Goal: Information Seeking & Learning: Learn about a topic

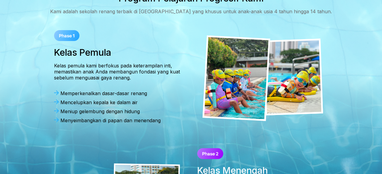
scroll to position [151, 0]
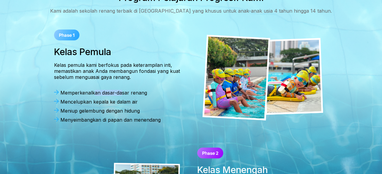
drag, startPoint x: 95, startPoint y: 97, endPoint x: 121, endPoint y: 97, distance: 26.3
click at [121, 96] on div "Memperkenalkan dasar-dasar renang" at bounding box center [119, 93] width 131 height 6
click at [139, 96] on div "Memperkenalkan dasar-dasar renang" at bounding box center [119, 93] width 131 height 6
drag, startPoint x: 145, startPoint y: 97, endPoint x: 46, endPoint y: 98, distance: 99.9
click at [46, 98] on div "Kelas Pemula Kelas pemula kami berfokus pada keterampilan inti, memastikan anak…" at bounding box center [191, 78] width 358 height 109
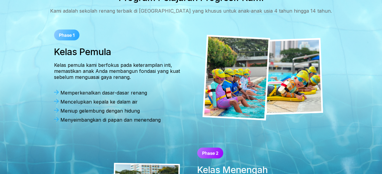
click at [79, 102] on div "Mencelupkan kepala ke dalam air" at bounding box center [119, 102] width 131 height 6
click at [80, 105] on div "Mencelupkan kepala ke dalam air" at bounding box center [119, 102] width 131 height 6
click at [112, 105] on div "Mencelupkan kepala ke dalam air" at bounding box center [119, 102] width 131 height 6
click at [129, 102] on div "Memperkenalkan dasar-dasar renang Mencelupkan kepala ke dalam air Meniup gelemb…" at bounding box center [119, 108] width 131 height 36
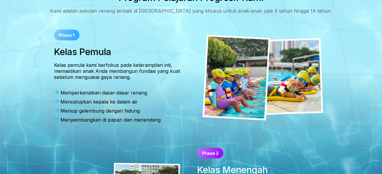
click at [129, 101] on div "Memperkenalkan dasar-dasar renang Mencelupkan kepala ke dalam air Meniup gelemb…" at bounding box center [119, 108] width 131 height 36
click at [103, 123] on div "Menyeimbangkan di papan dan menendang" at bounding box center [119, 120] width 131 height 6
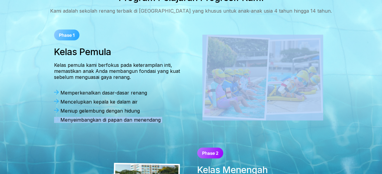
click at [103, 123] on div "Menyeimbangkan di papan dan menendang" at bounding box center [119, 120] width 131 height 6
click at [101, 123] on div "Menyeimbangkan di papan dan menendang" at bounding box center [119, 120] width 131 height 6
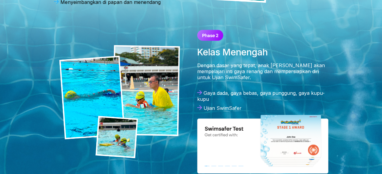
scroll to position [272, 0]
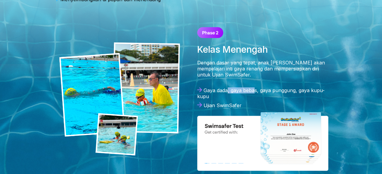
drag, startPoint x: 227, startPoint y: 92, endPoint x: 253, endPoint y: 92, distance: 26.6
click at [253, 92] on div "Gaya dada, gaya bebas, gaya punggung, gaya kupu-kupu" at bounding box center [262, 94] width 131 height 12
click at [253, 96] on div "Gaya dada, gaya bebas, gaya punggung, gaya kupu-kupu" at bounding box center [262, 94] width 131 height 12
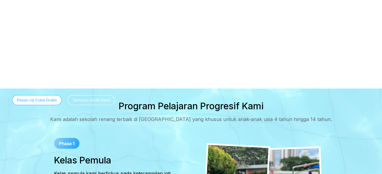
scroll to position [30, 0]
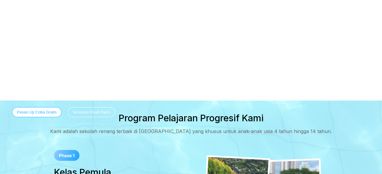
click at [247, 135] on div "Kami adalah sekolah renang terbaik di [GEOGRAPHIC_DATA] yang khusus untuk anak-…" at bounding box center [191, 132] width 282 height 6
click at [185, 135] on div "Kami adalah sekolah renang terbaik di [GEOGRAPHIC_DATA] yang khusus untuk anak-…" at bounding box center [191, 132] width 282 height 6
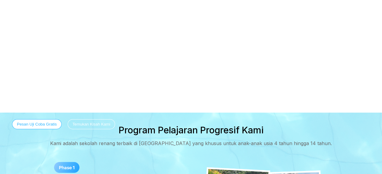
scroll to position [0, 0]
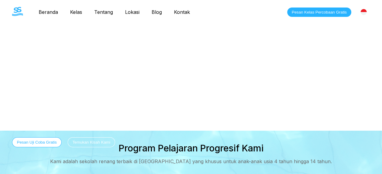
click at [137, 12] on link "Lokasi" at bounding box center [132, 12] width 27 height 6
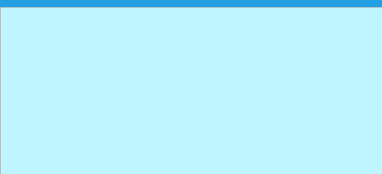
scroll to position [70, 0]
